Goal: Communication & Community: Answer question/provide support

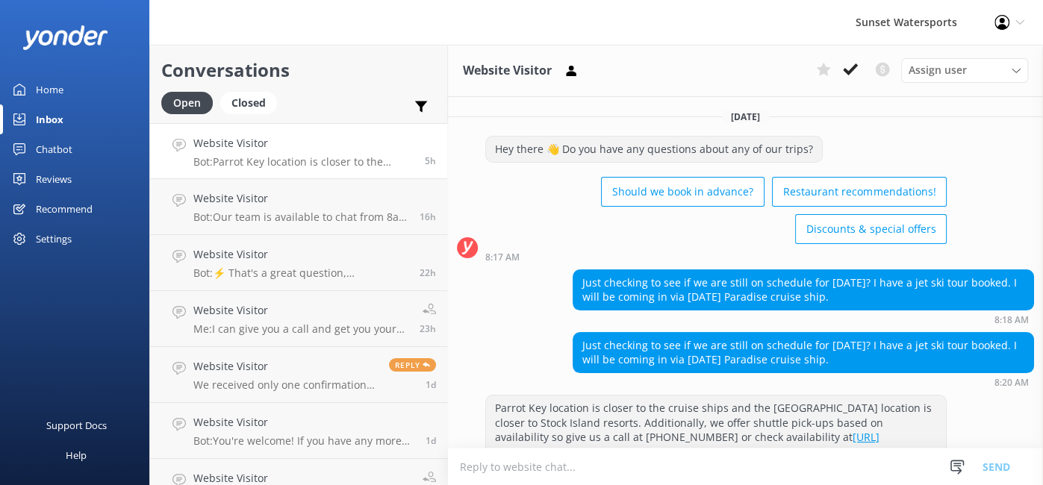
scroll to position [113, 0]
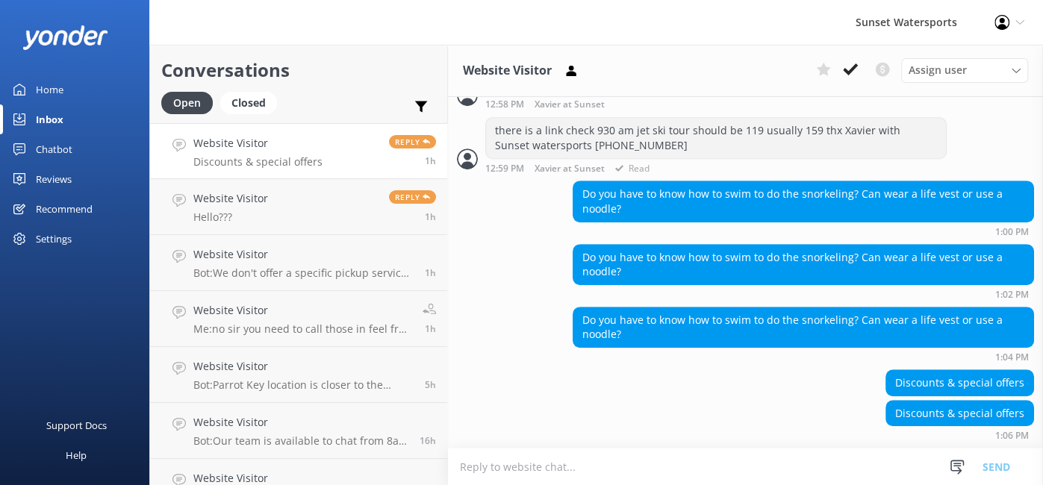
scroll to position [570, 0]
click at [334, 143] on link "Website Visitor Discounts & special offers Reply 1h" at bounding box center [298, 151] width 297 height 56
click at [223, 211] on p "Hello???" at bounding box center [230, 217] width 75 height 13
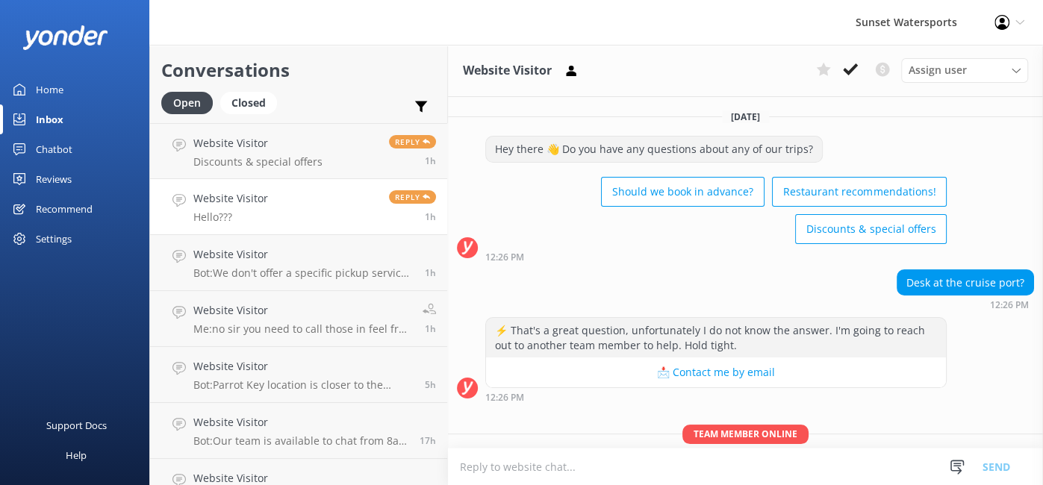
scroll to position [153, 0]
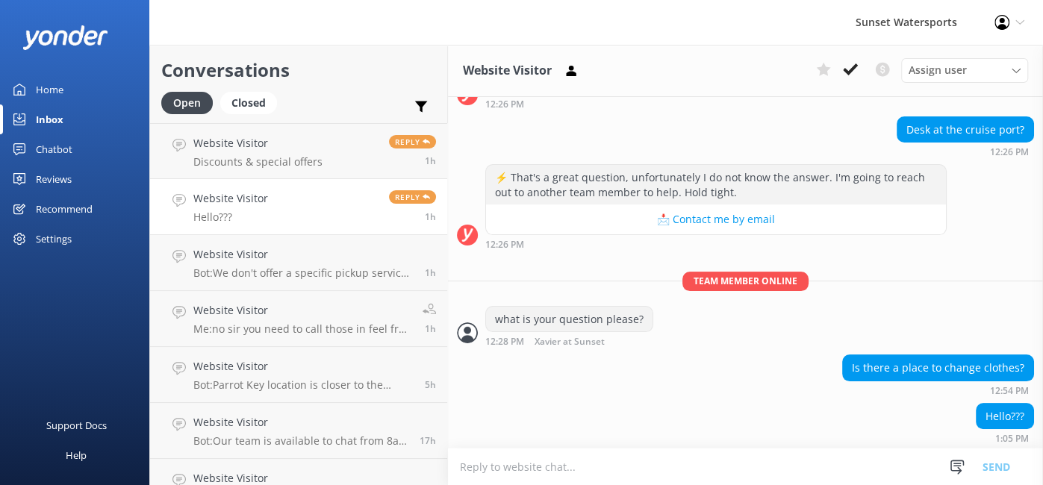
click at [878, 229] on button "📩 Contact me by email" at bounding box center [716, 220] width 460 height 30
click at [284, 161] on p "Discounts & special offers" at bounding box center [257, 161] width 129 height 13
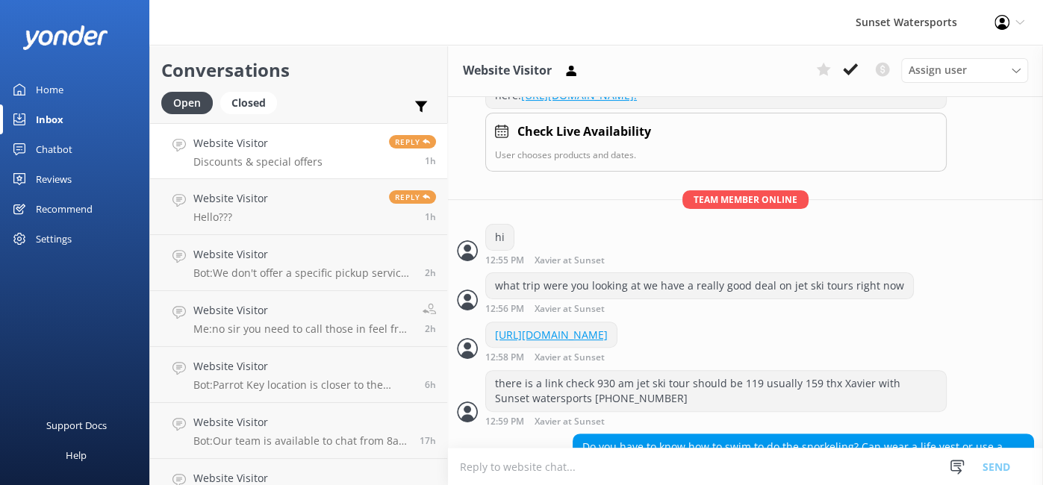
scroll to position [570, 0]
